Goal: Task Accomplishment & Management: Manage account settings

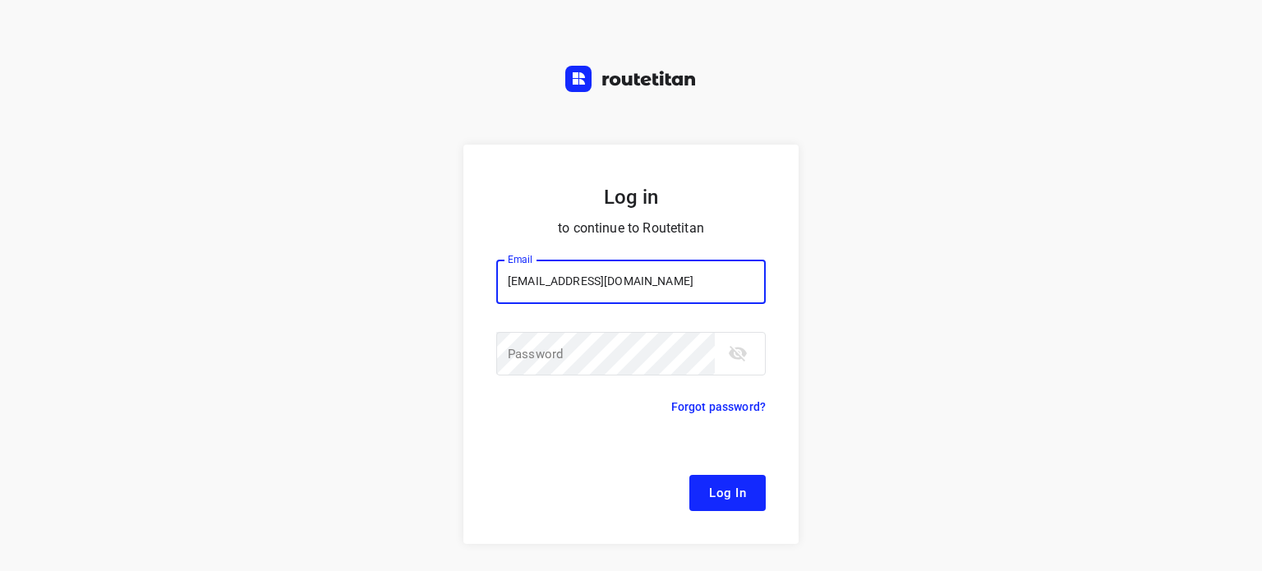
type input "[EMAIL_ADDRESS][DOMAIN_NAME]"
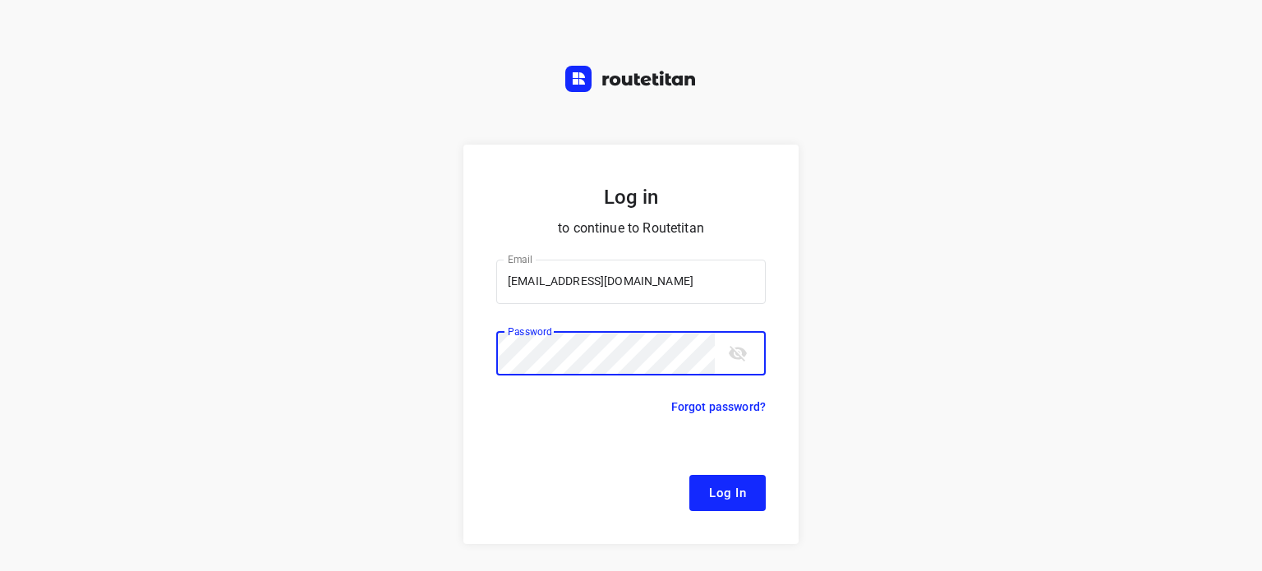
click at [727, 504] on button "Log In" at bounding box center [727, 493] width 76 height 36
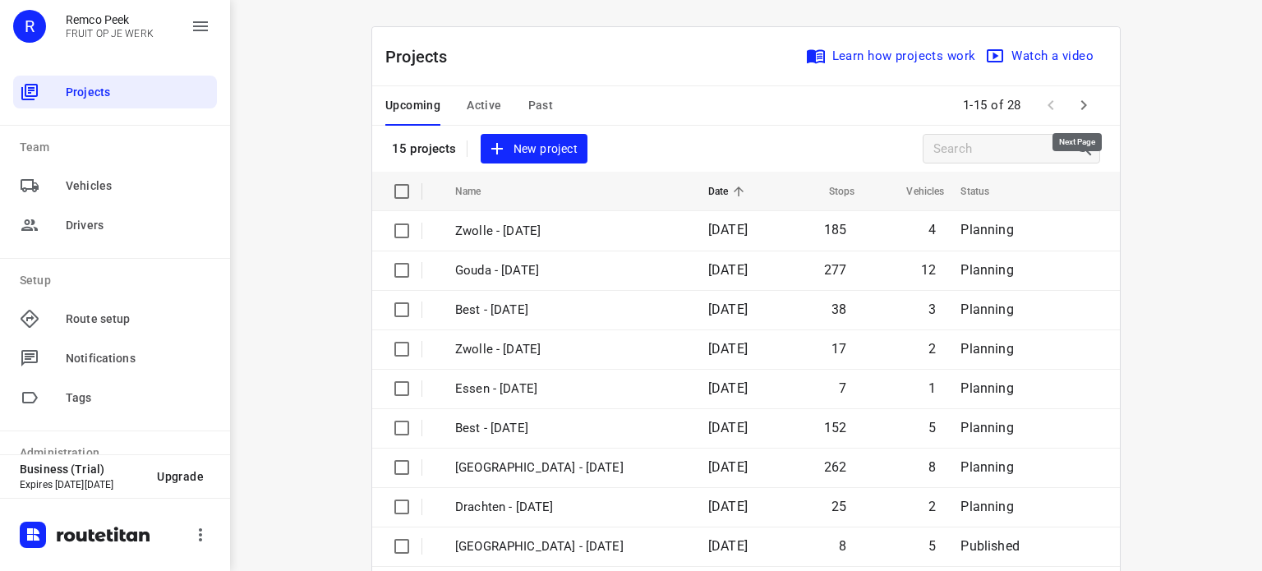
click at [1074, 106] on icon "button" at bounding box center [1084, 105] width 20 height 20
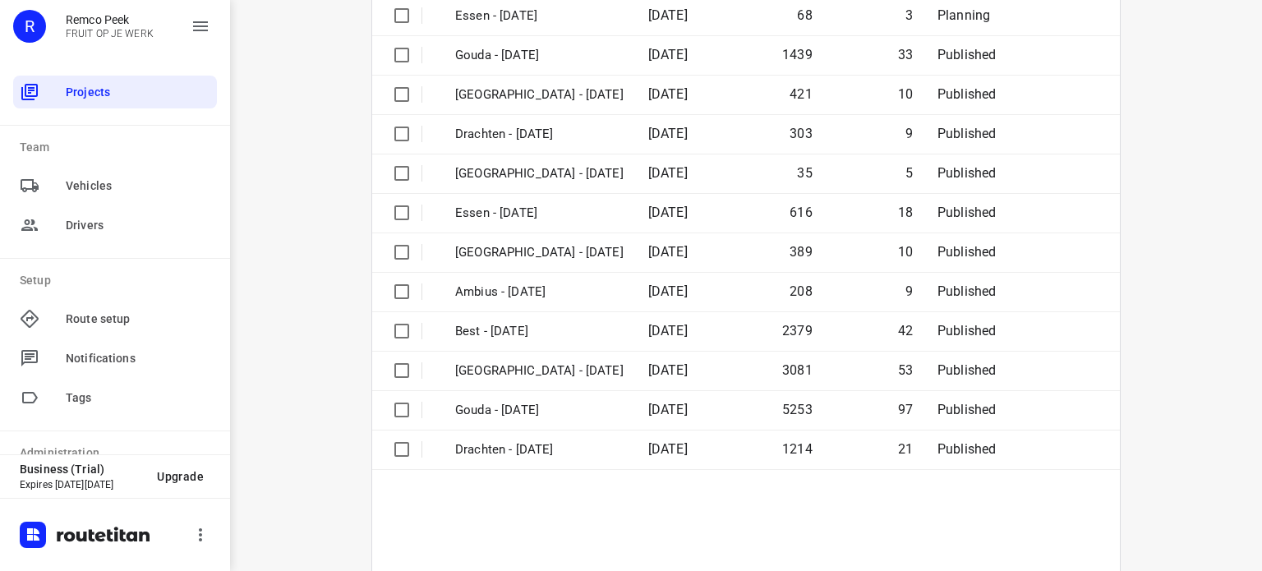
scroll to position [250, 0]
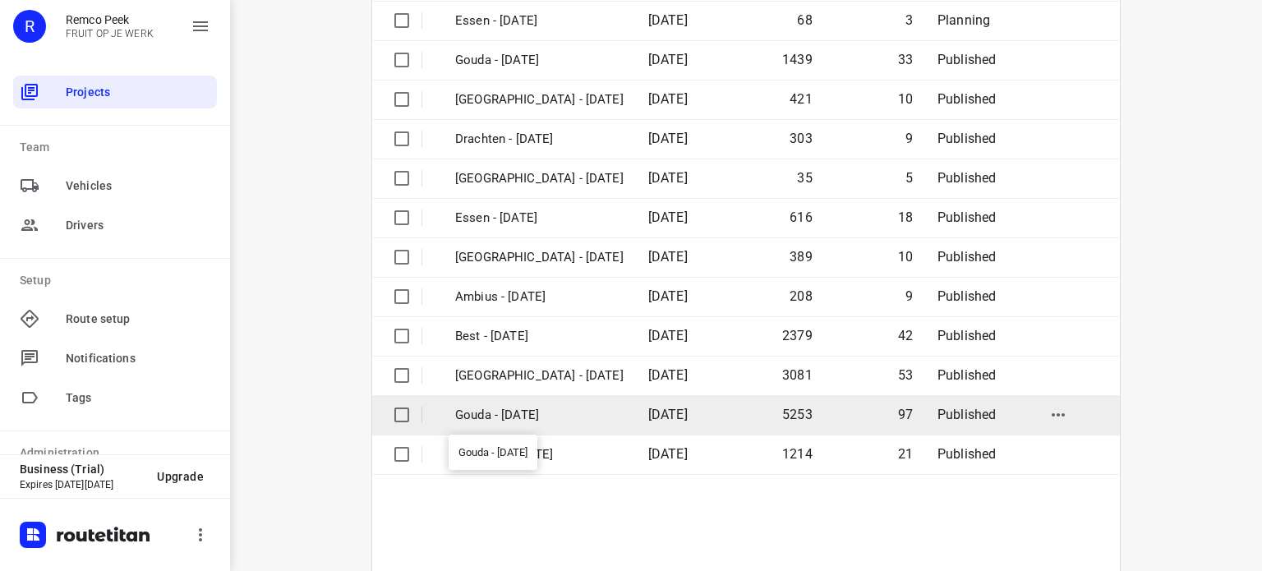
click at [508, 413] on p "Gouda - [DATE]" at bounding box center [539, 415] width 168 height 19
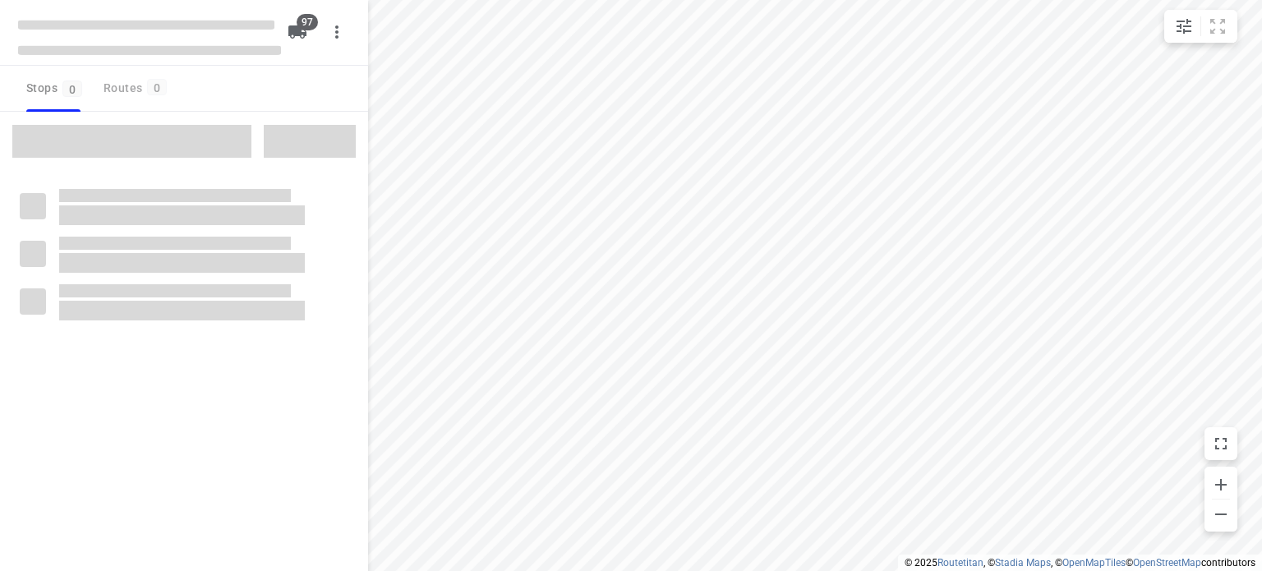
checkbox input "true"
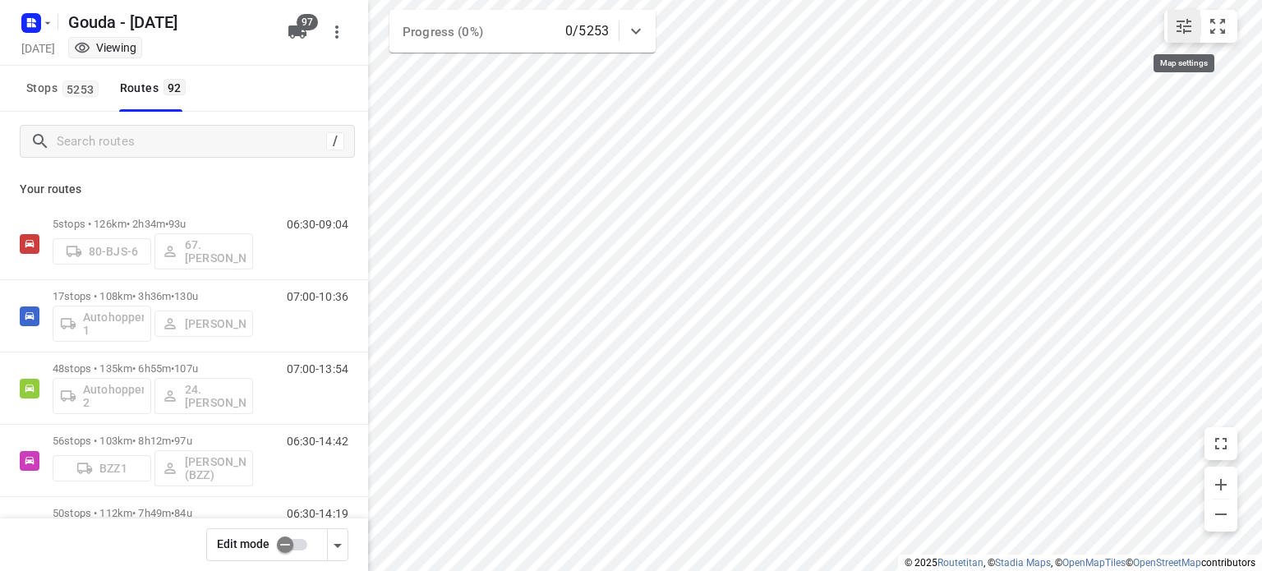
click at [1190, 30] on icon "small contained button group" at bounding box center [1183, 26] width 15 height 15
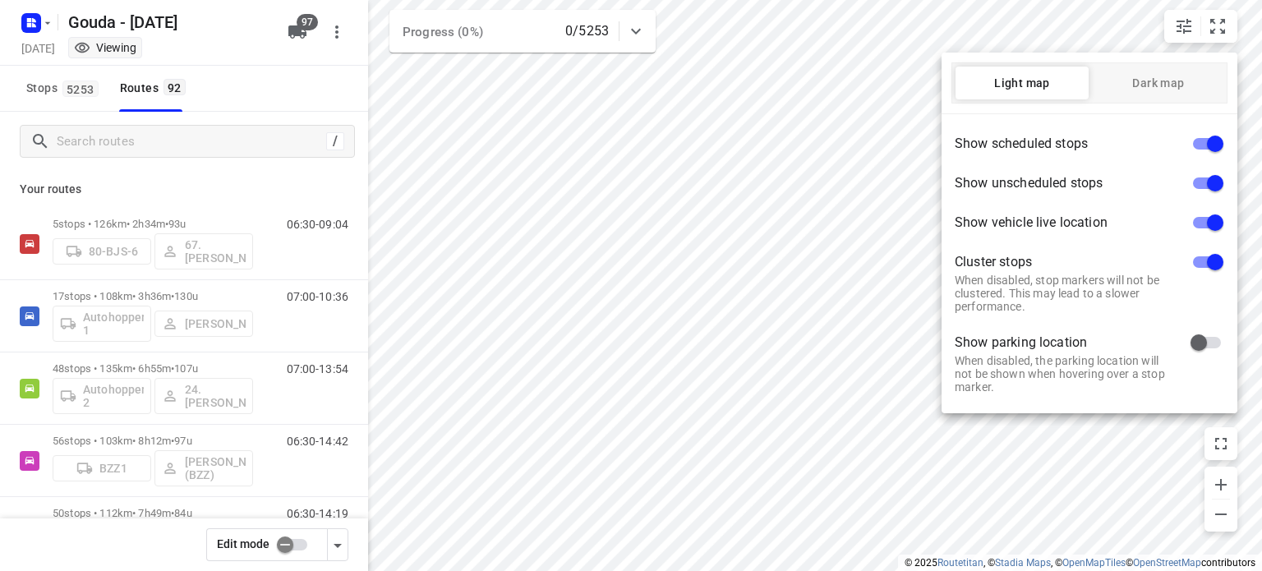
click at [1206, 144] on input "checkbox" at bounding box center [1215, 143] width 94 height 31
checkbox input "false"
click at [1201, 221] on input "checkbox" at bounding box center [1215, 222] width 94 height 31
checkbox input "false"
click at [1203, 265] on input "checkbox" at bounding box center [1215, 261] width 94 height 31
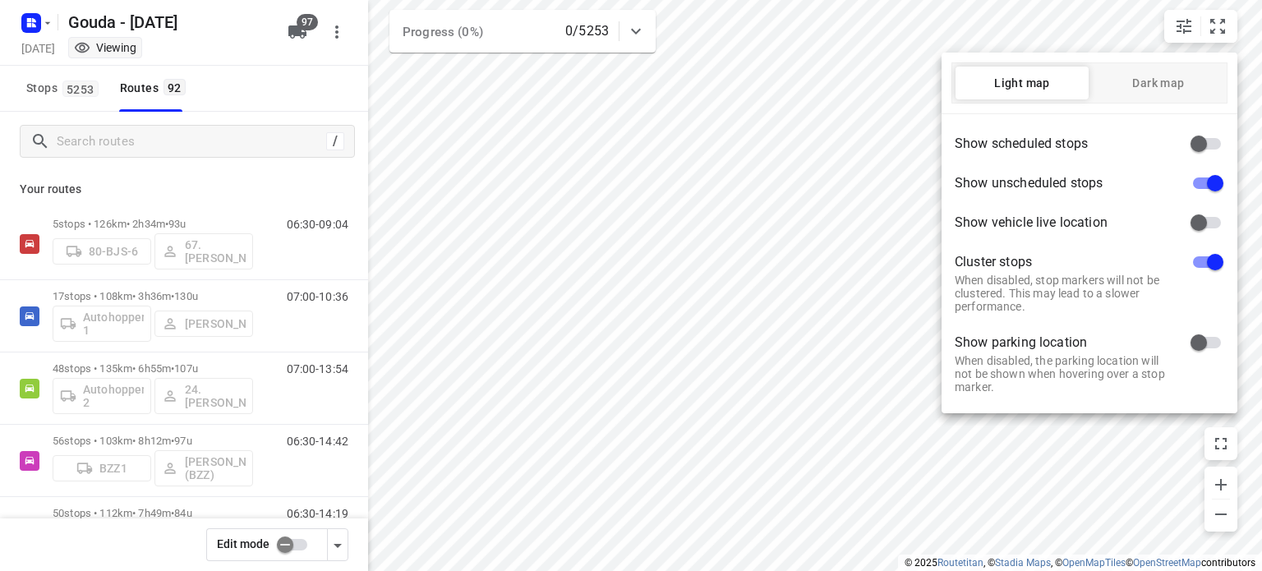
checkbox input "false"
click at [866, 442] on div at bounding box center [631, 285] width 1262 height 571
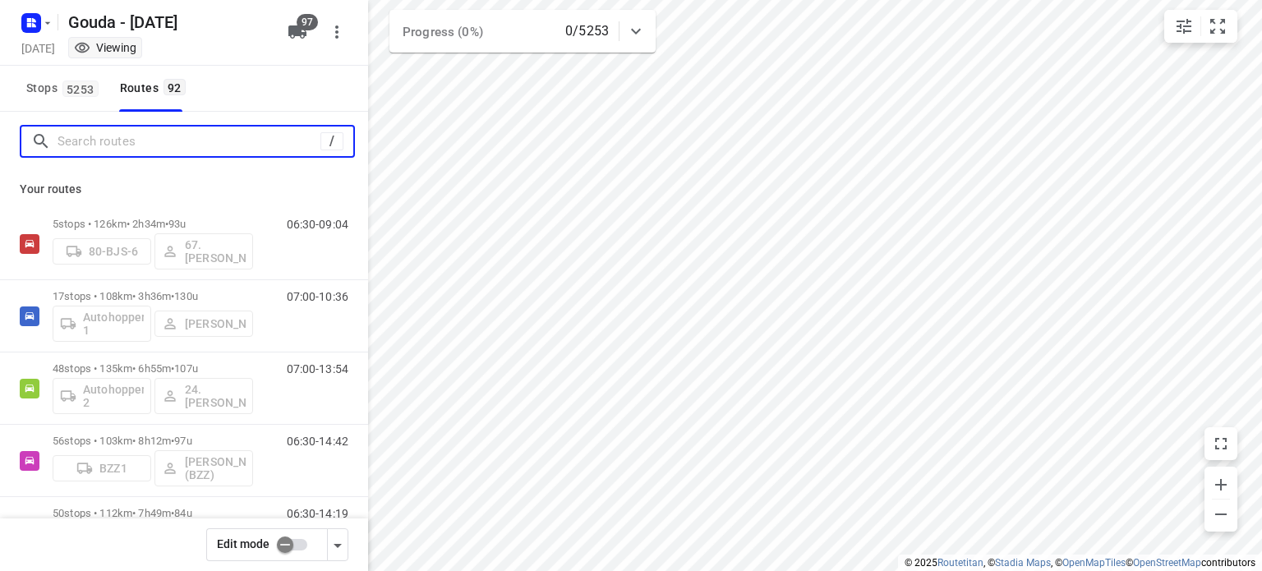
click at [209, 141] on input "Search routes" at bounding box center [189, 141] width 263 height 25
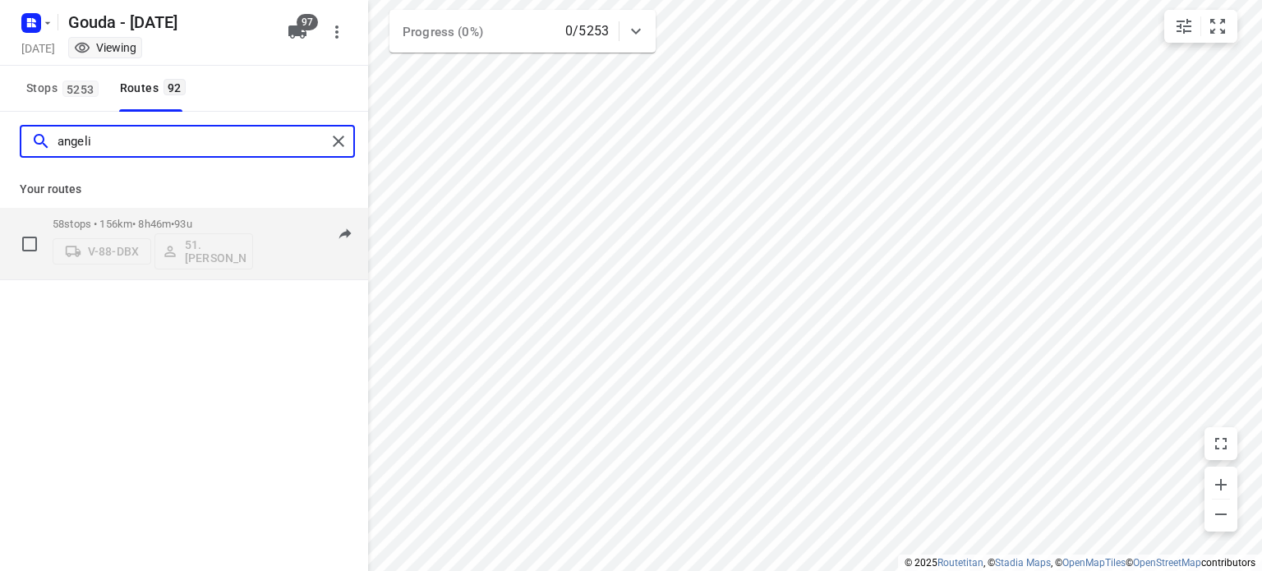
type input "angeli"
click at [190, 218] on span "93u" at bounding box center [182, 224] width 17 height 12
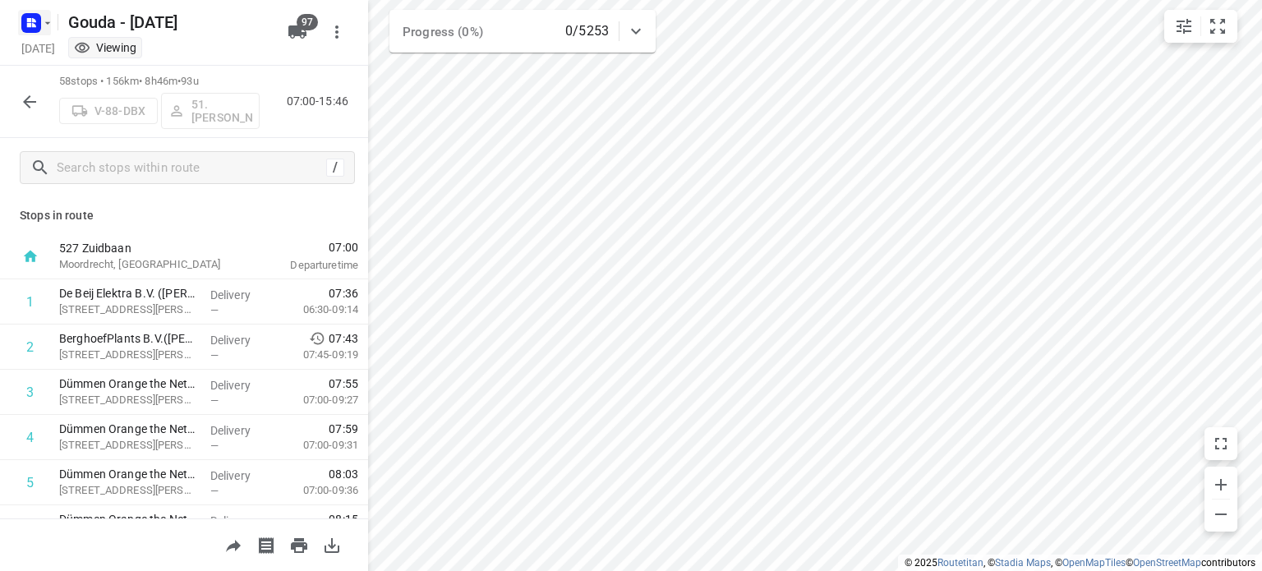
click at [43, 24] on icon "button" at bounding box center [47, 22] width 13 height 13
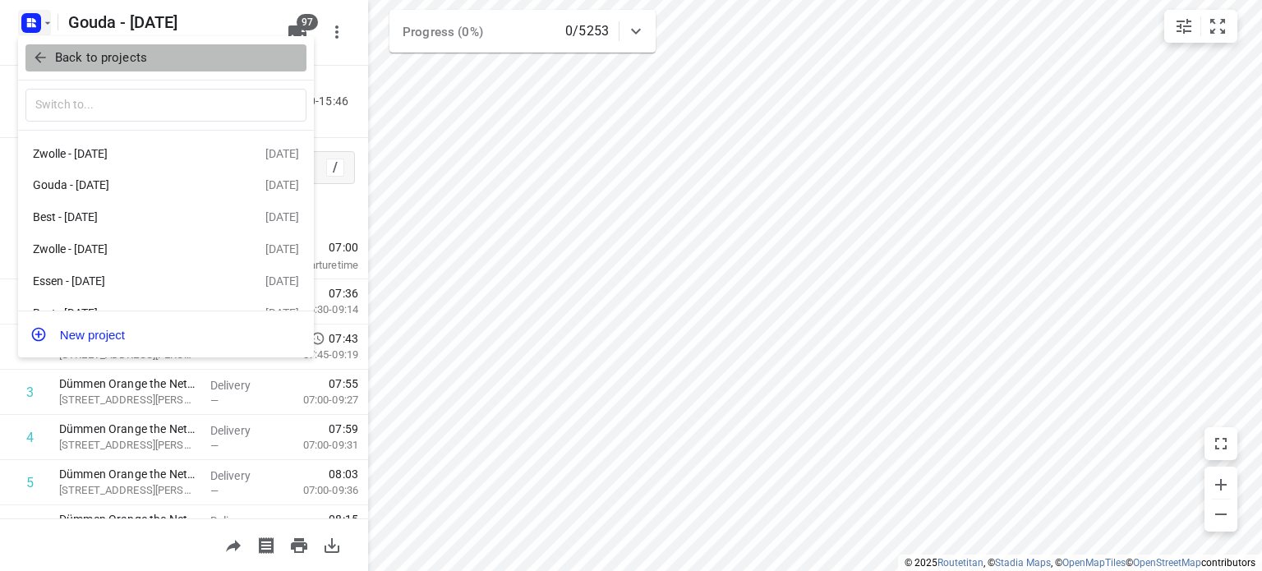
click at [71, 58] on p "Back to projects" at bounding box center [101, 57] width 92 height 19
